Goal: Complete application form

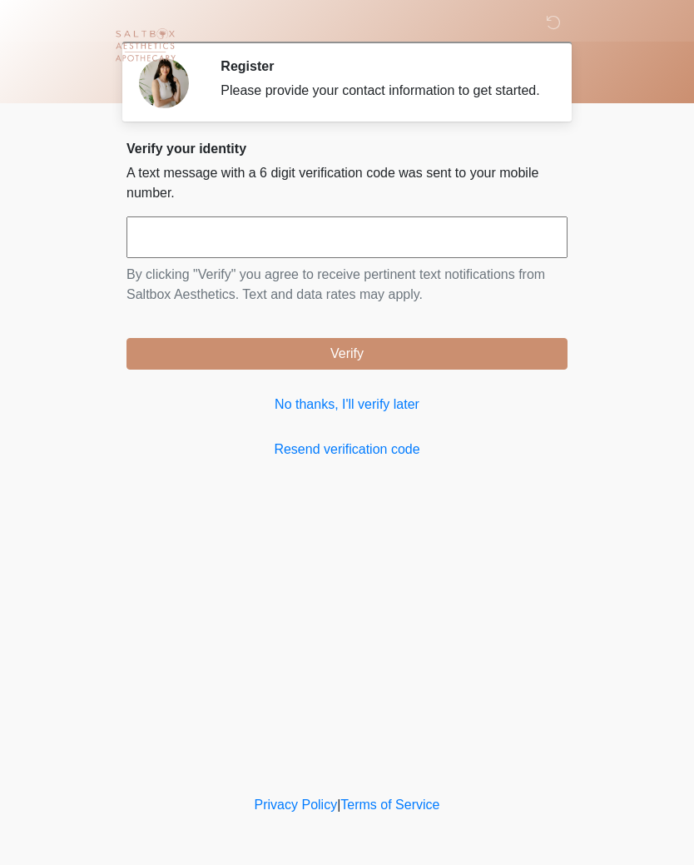
scroll to position [1, 0]
click at [334, 250] on input "text" at bounding box center [347, 237] width 441 height 42
type input "******"
click at [457, 361] on button "Verify" at bounding box center [347, 354] width 441 height 32
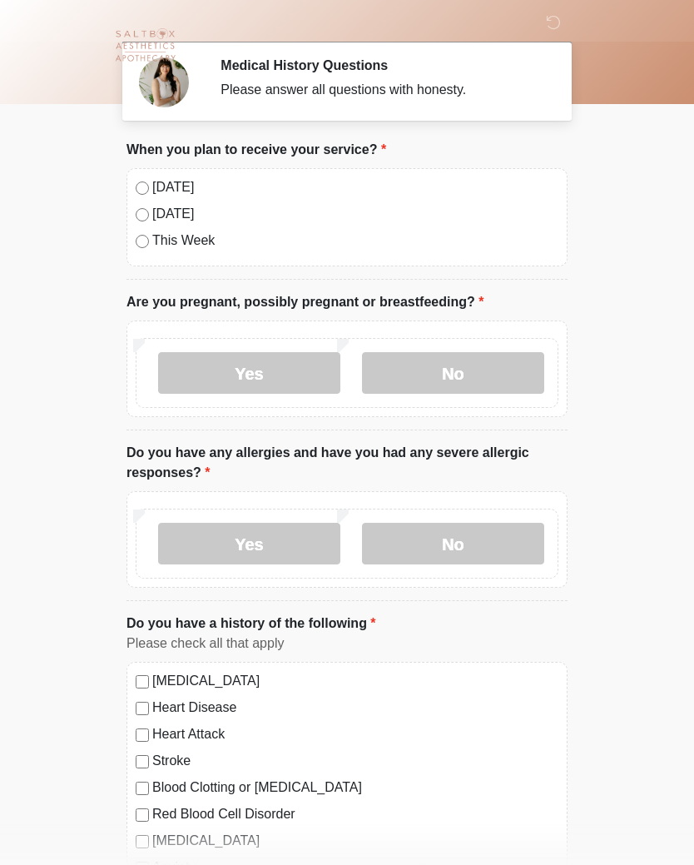
click at [476, 369] on label "No" at bounding box center [453, 373] width 182 height 42
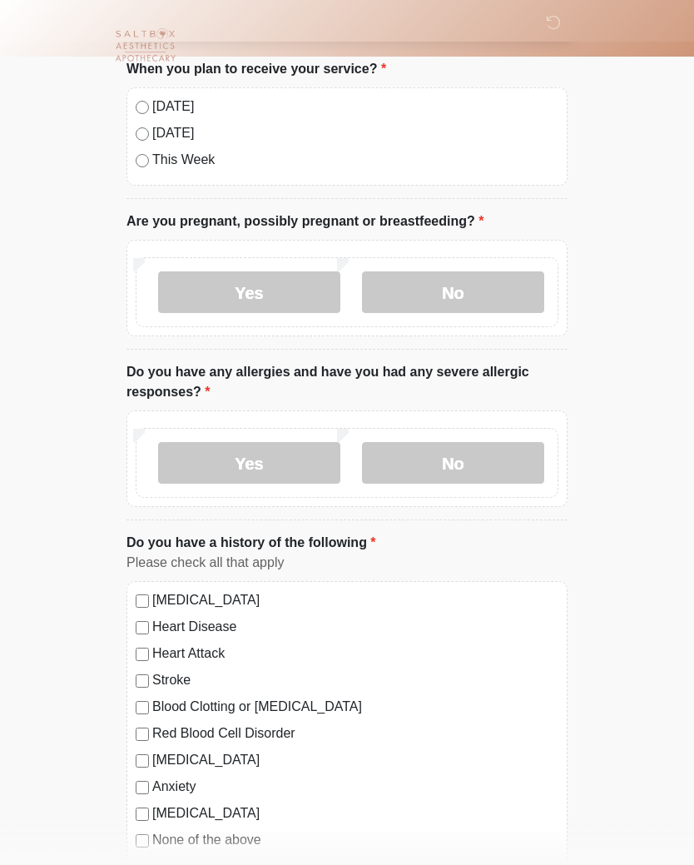
scroll to position [86, 0]
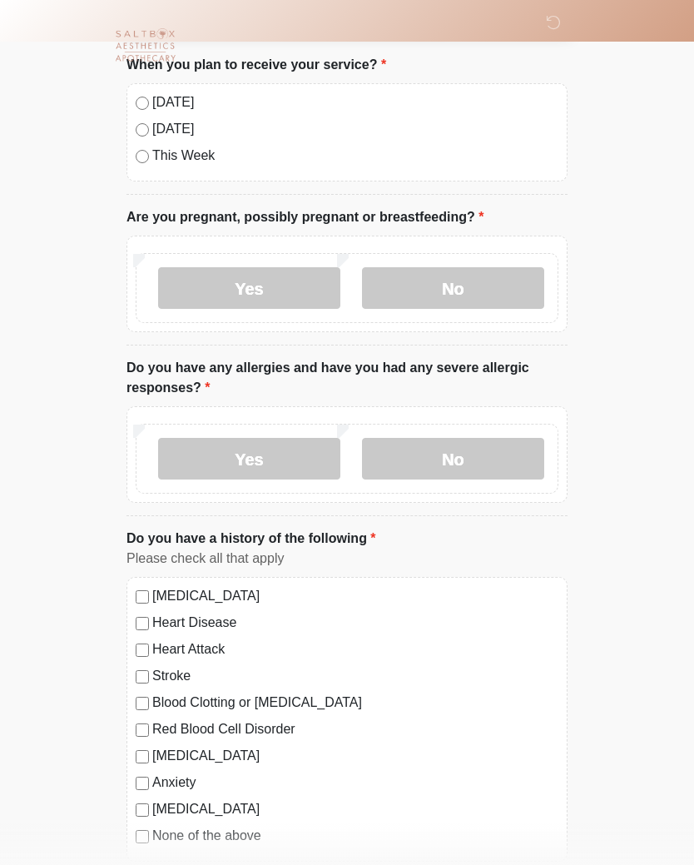
click at [459, 446] on label "No" at bounding box center [453, 459] width 182 height 42
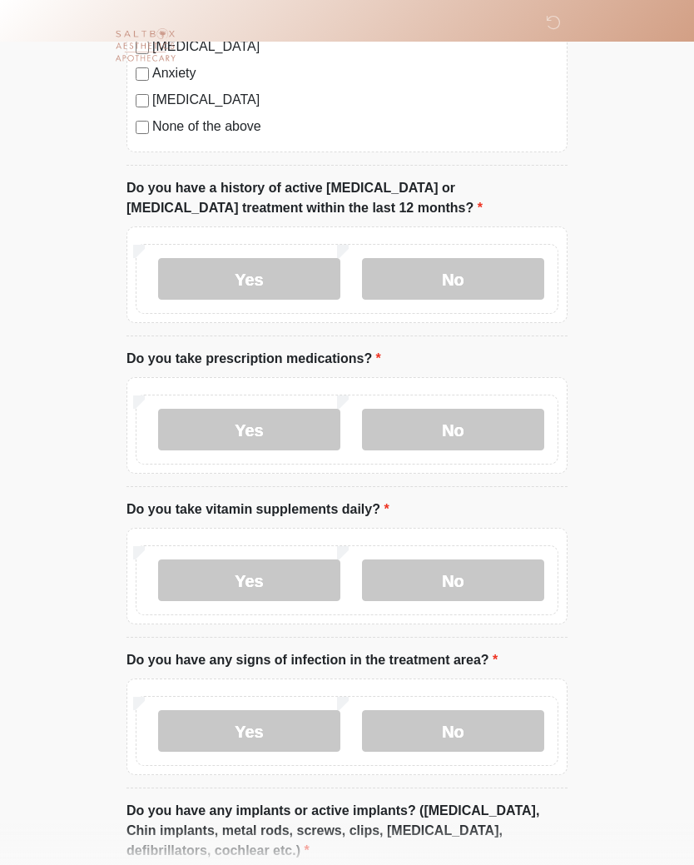
scroll to position [807, 0]
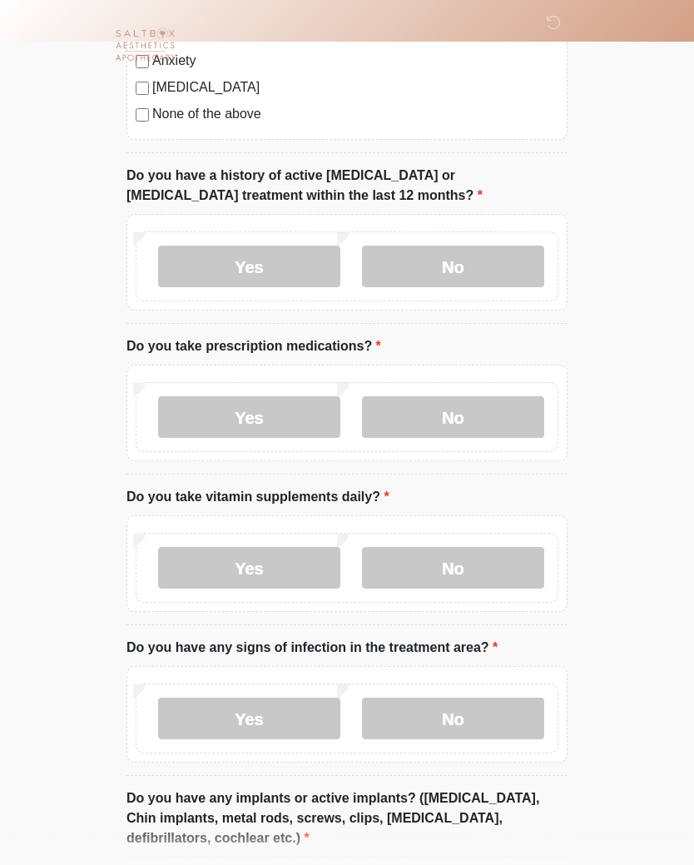
click at [505, 262] on label "No" at bounding box center [453, 267] width 182 height 42
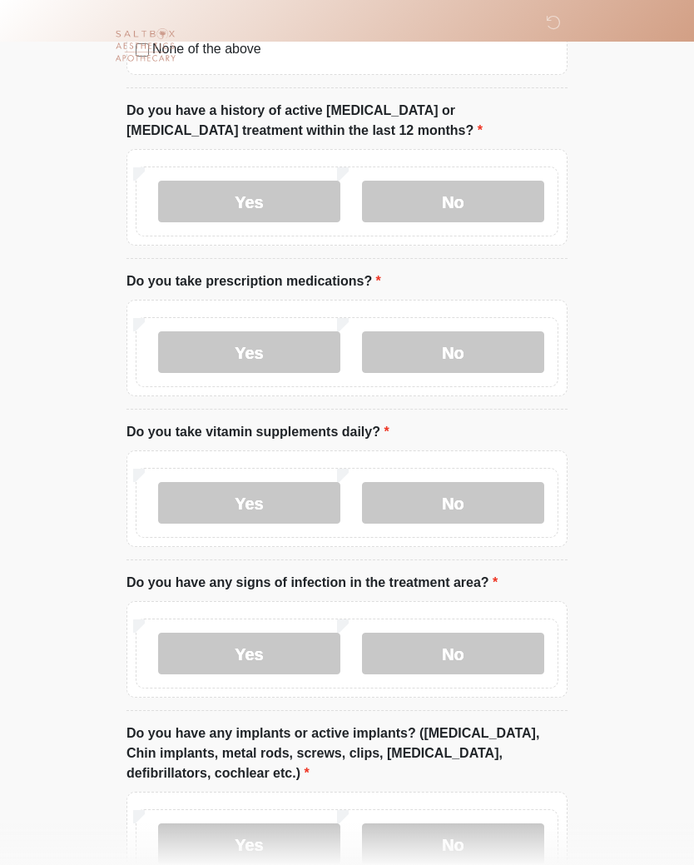
scroll to position [913, 0]
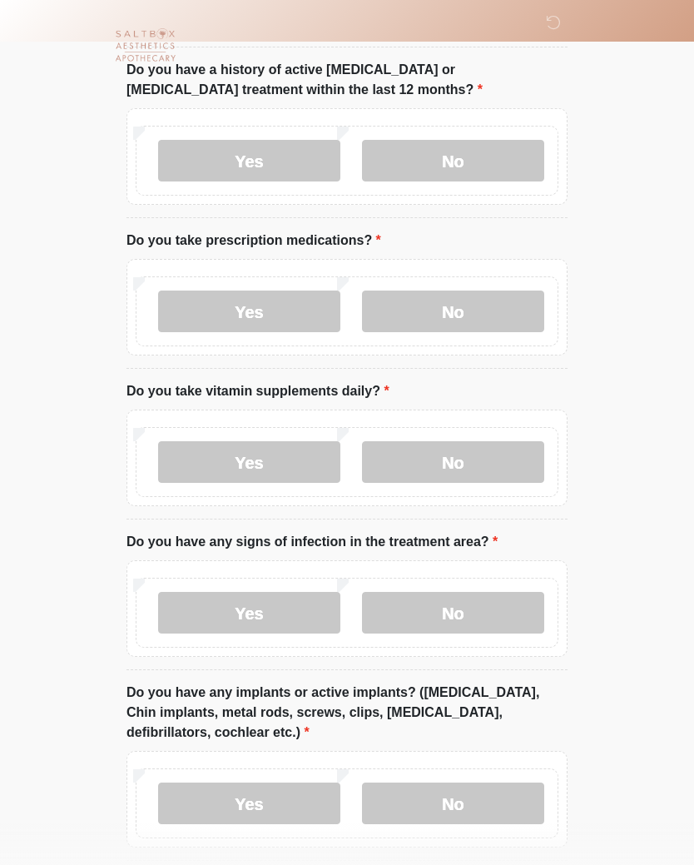
click at [500, 312] on label "No" at bounding box center [453, 312] width 182 height 42
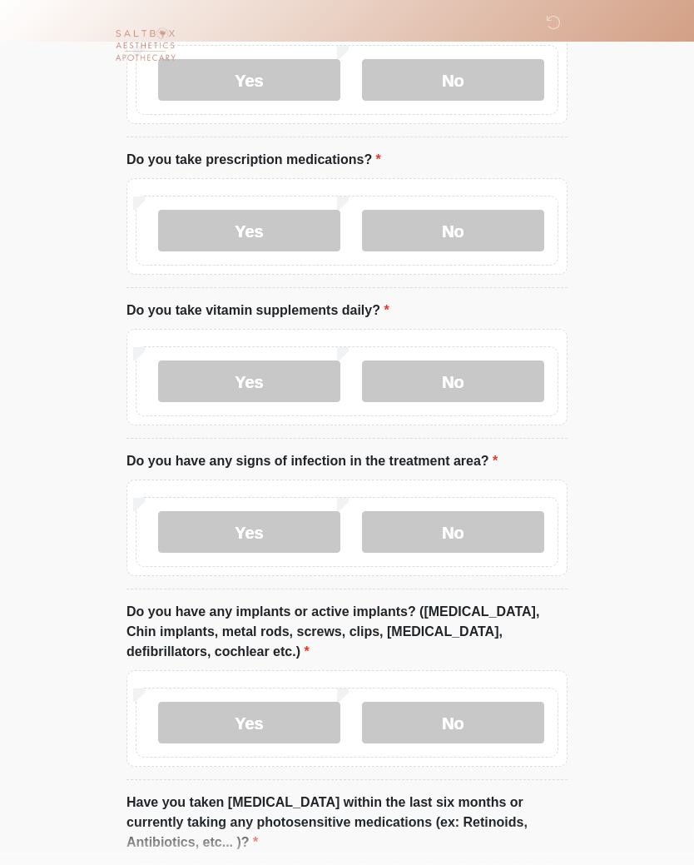
scroll to position [1057, 0]
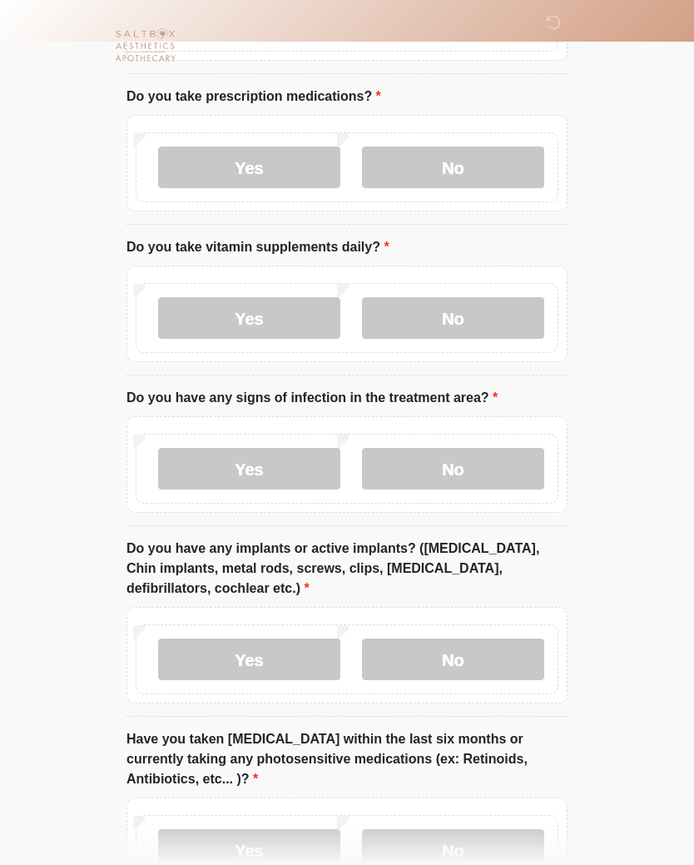
click at [264, 305] on label "Yes" at bounding box center [249, 318] width 182 height 42
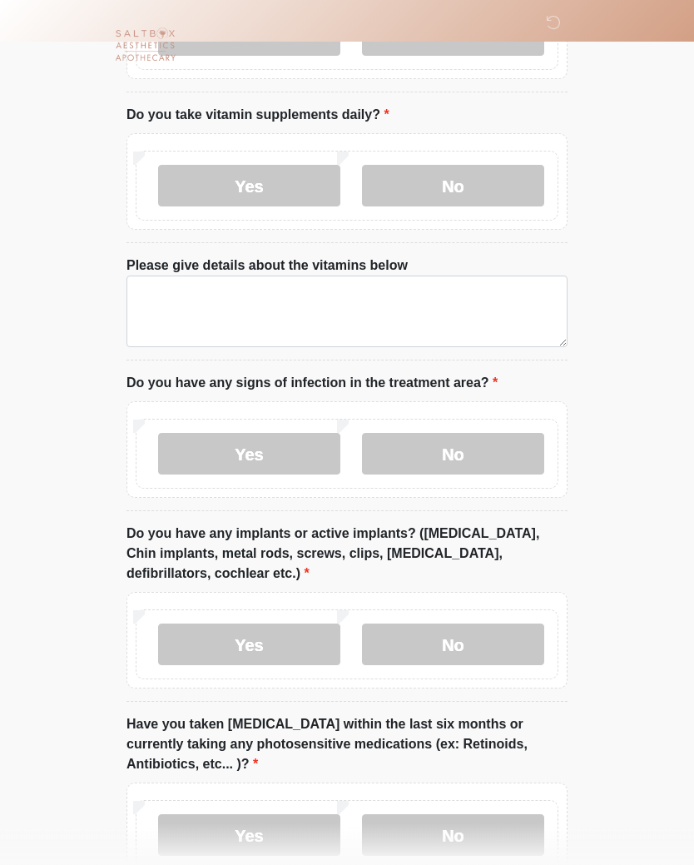
scroll to position [1189, 0]
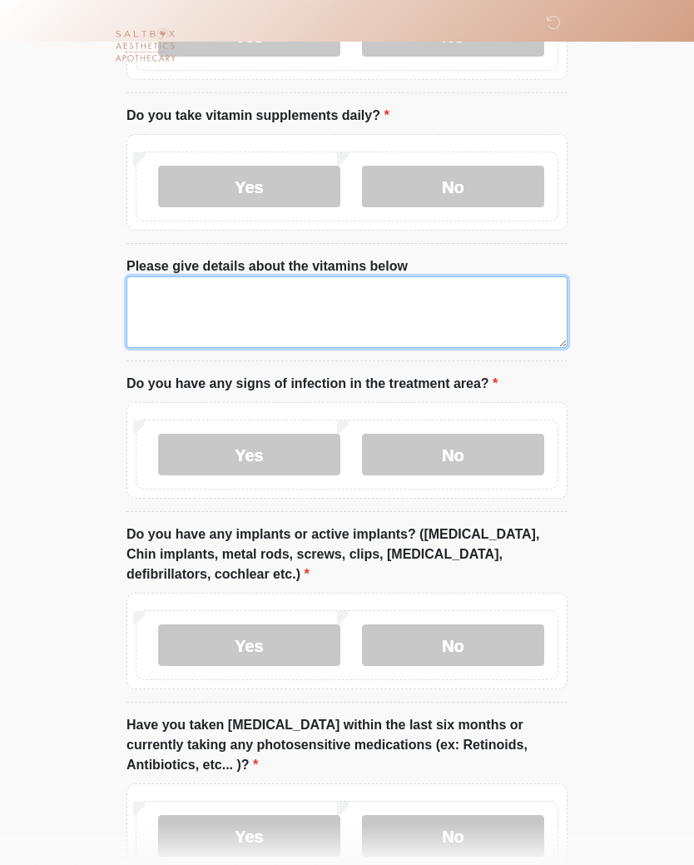
click at [296, 302] on textarea "Please give details about the vitamins below" at bounding box center [347, 312] width 441 height 72
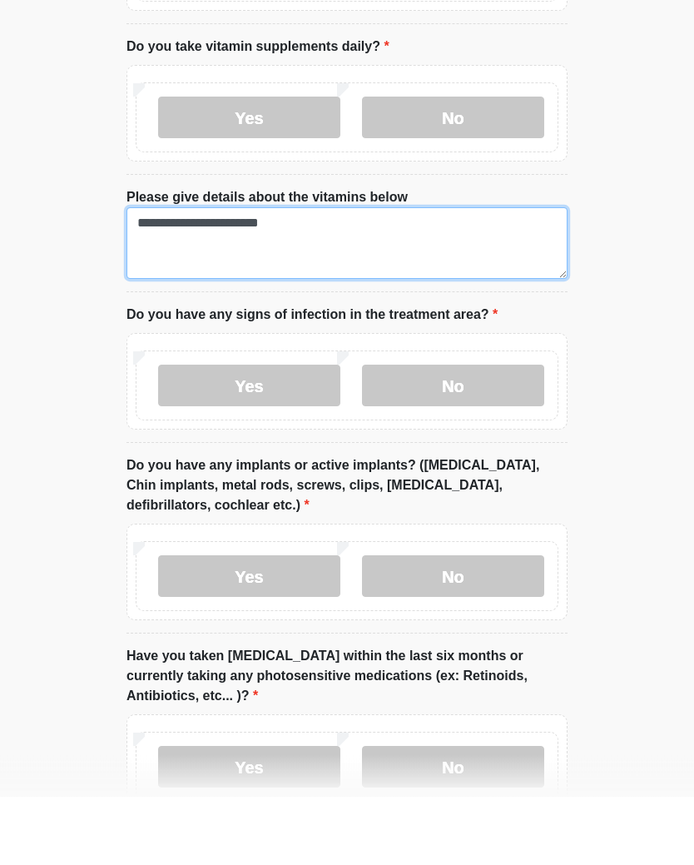
type textarea "**********"
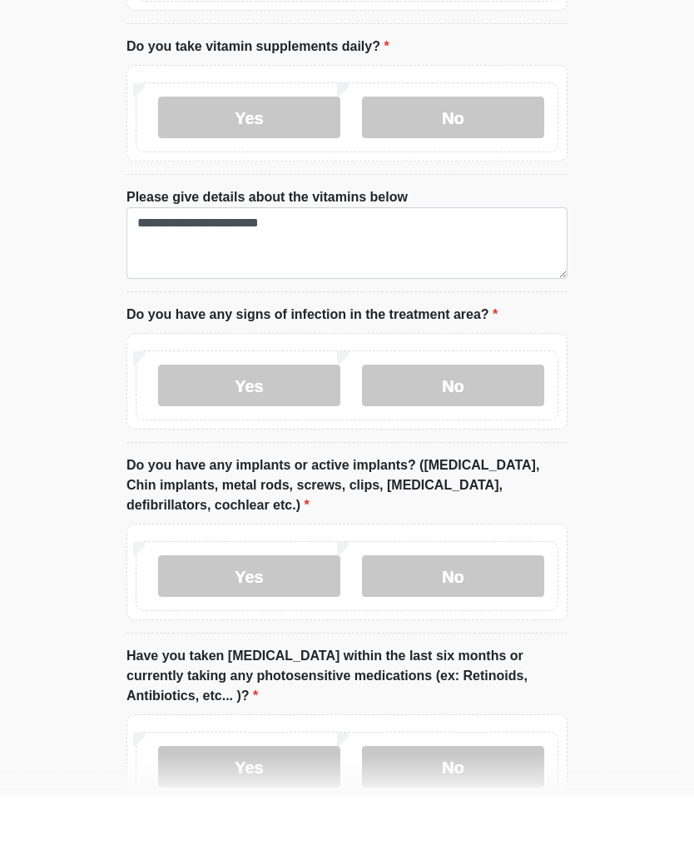
click at [471, 434] on label "No" at bounding box center [453, 455] width 182 height 42
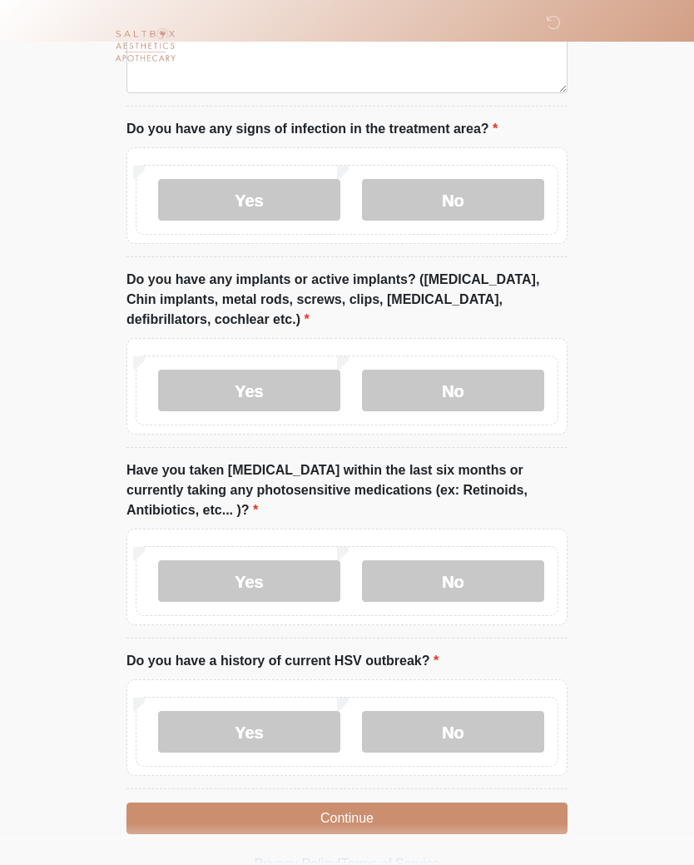
scroll to position [1458, 0]
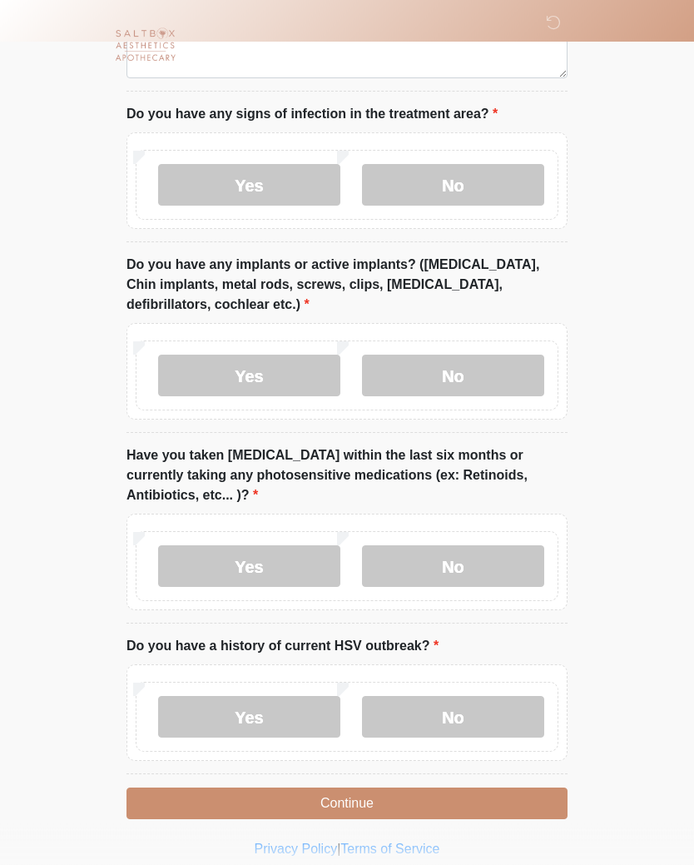
click at [465, 368] on label "No" at bounding box center [453, 376] width 182 height 42
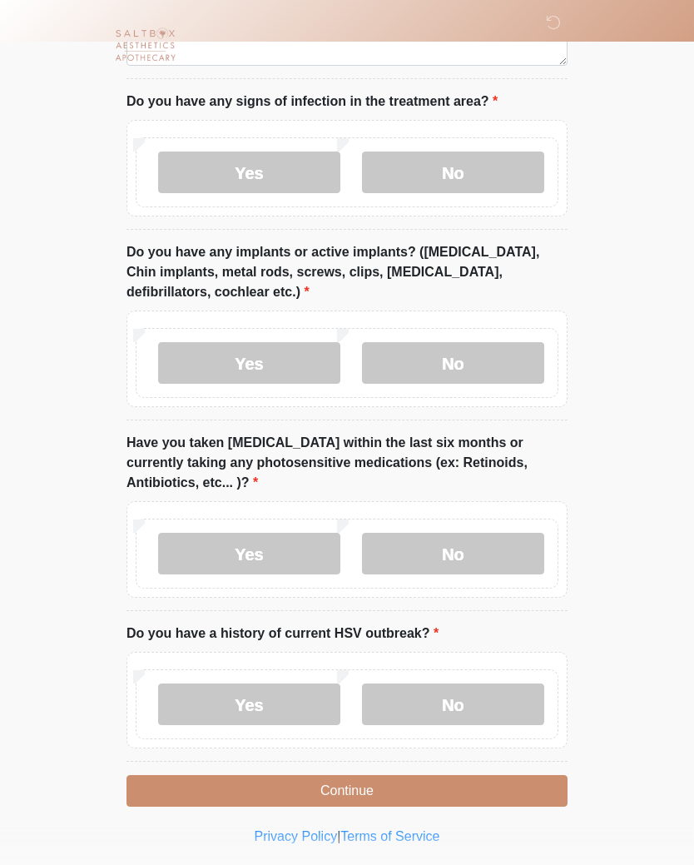
click at [474, 549] on label "No" at bounding box center [453, 555] width 182 height 42
click at [490, 692] on label "No" at bounding box center [453, 705] width 182 height 42
click at [427, 782] on button "Continue" at bounding box center [347, 792] width 441 height 32
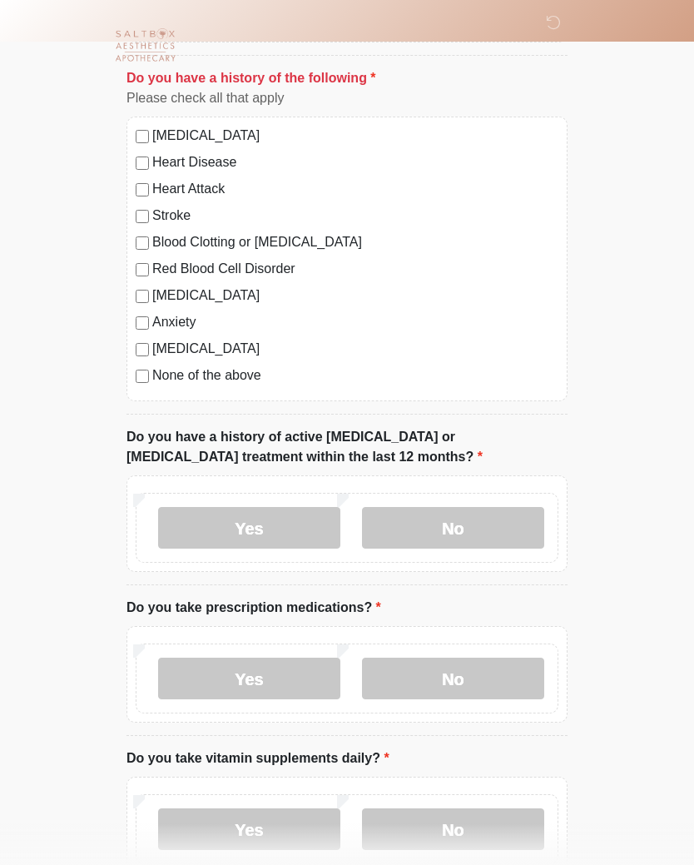
click at [147, 365] on div "None of the above" at bounding box center [347, 375] width 423 height 20
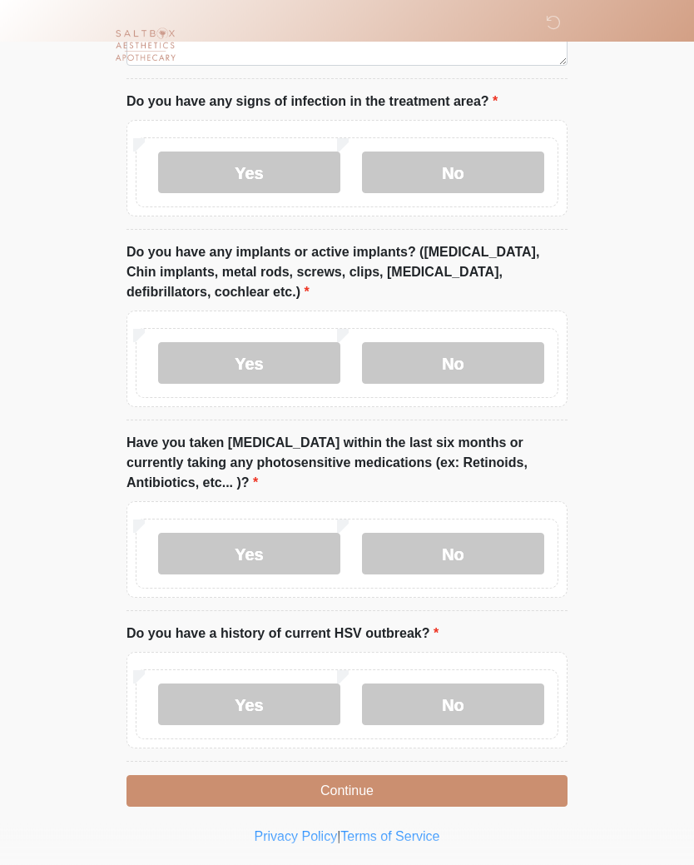
click at [442, 791] on button "Continue" at bounding box center [347, 792] width 441 height 32
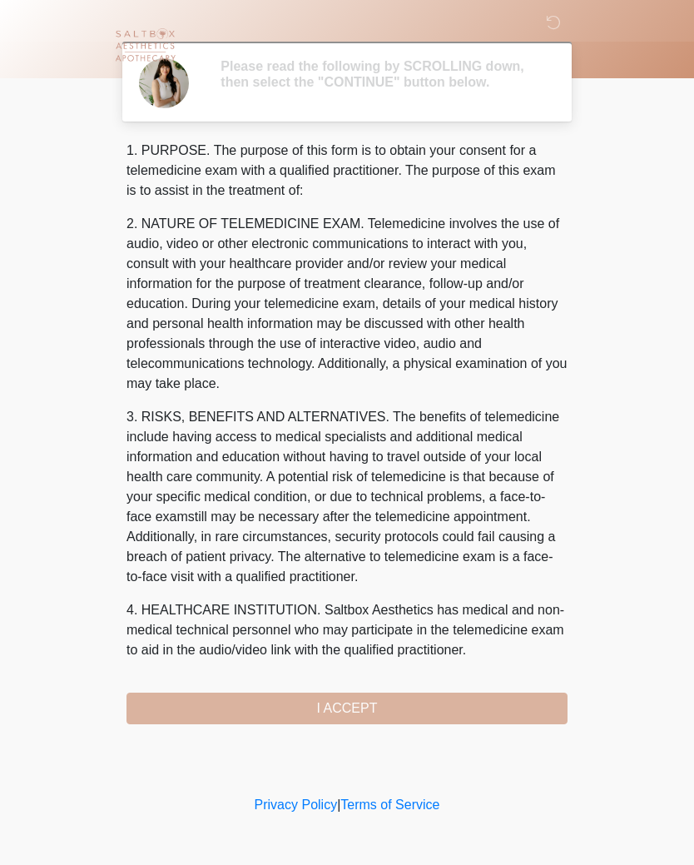
scroll to position [0, 0]
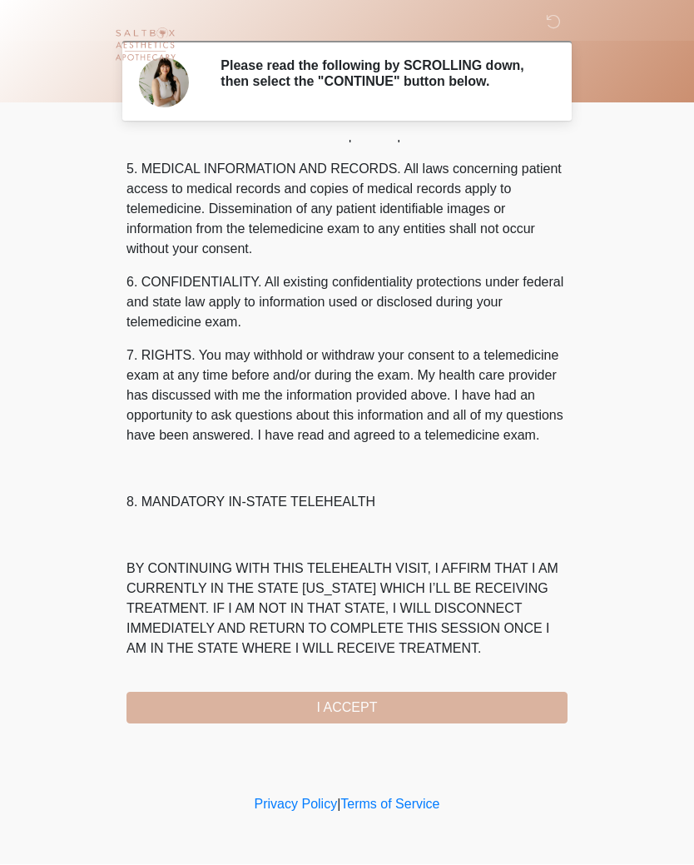
click at [401, 711] on div "1. PURPOSE. The purpose of this form is to obtain your consent for a telemedici…" at bounding box center [347, 433] width 441 height 584
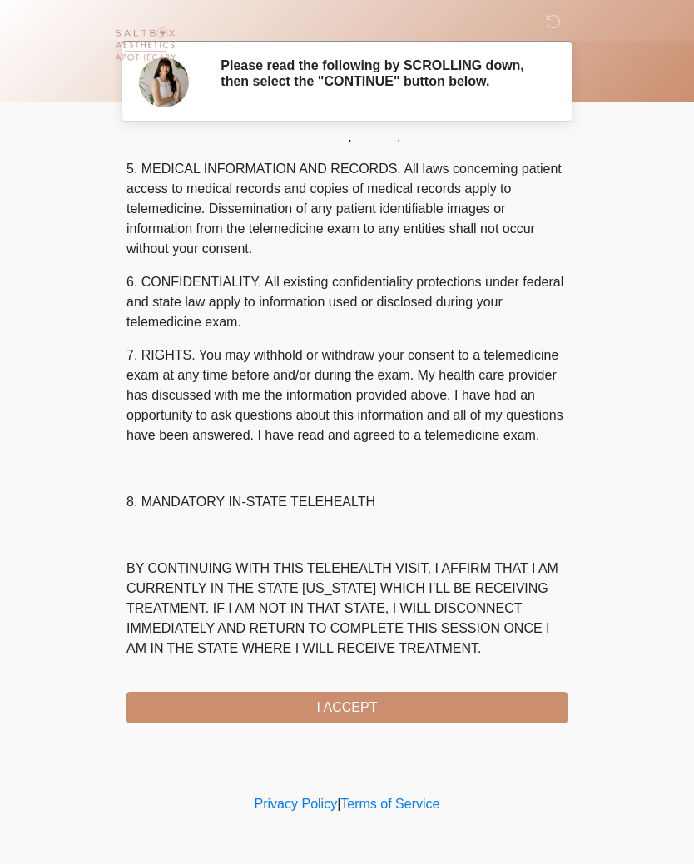
scroll to position [574, 0]
click at [379, 713] on button "I ACCEPT" at bounding box center [347, 709] width 441 height 32
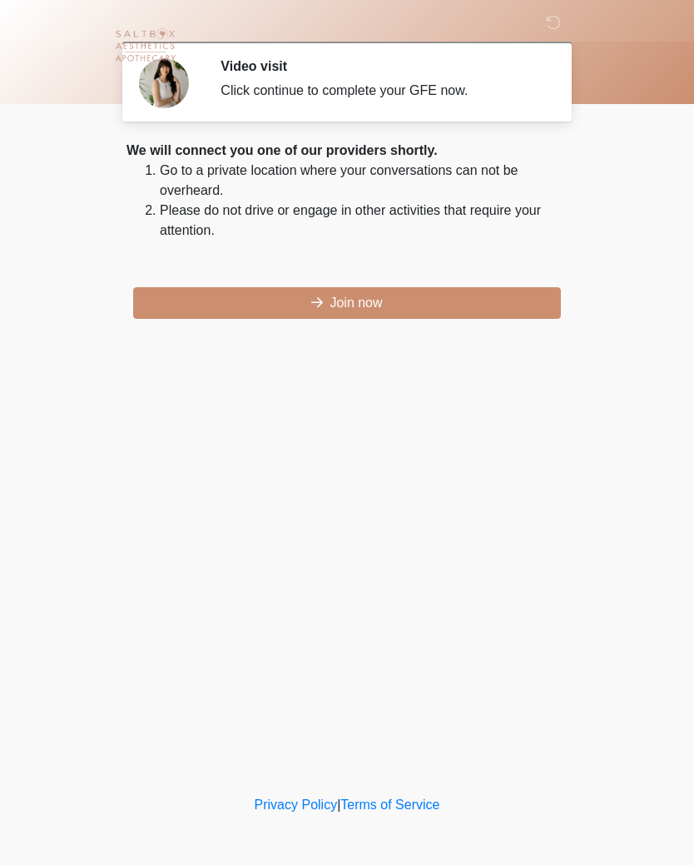
click at [440, 94] on div at bounding box center [335, 48] width 500 height 96
click at [462, 440] on div "‎ ‎ ‎ Video visit Click continue to complete your GFE now. Please connect to Wi…" at bounding box center [347, 396] width 500 height 758
click at [350, 300] on button "Join now" at bounding box center [347, 303] width 428 height 32
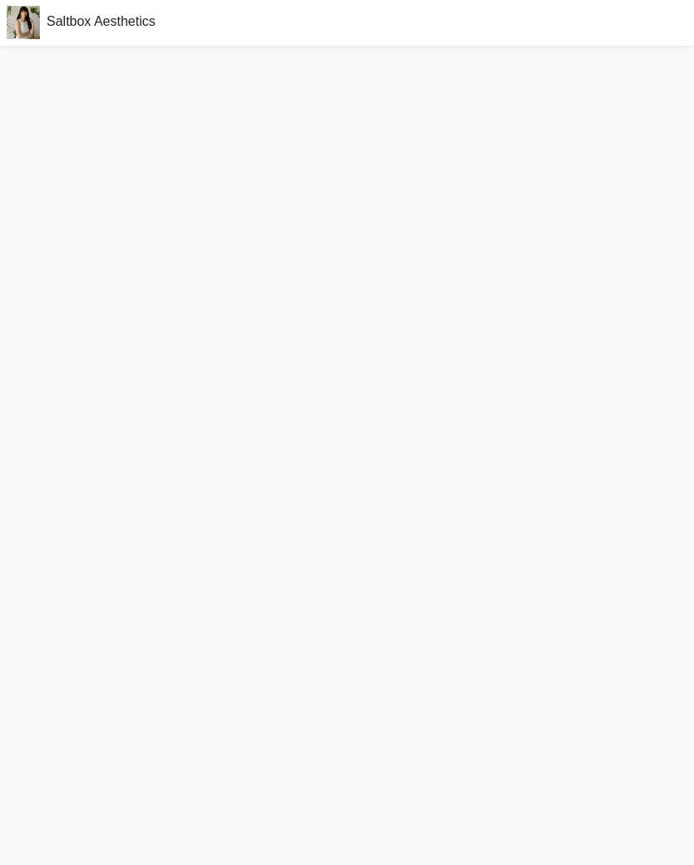
scroll to position [2, 0]
